Goal: Transaction & Acquisition: Purchase product/service

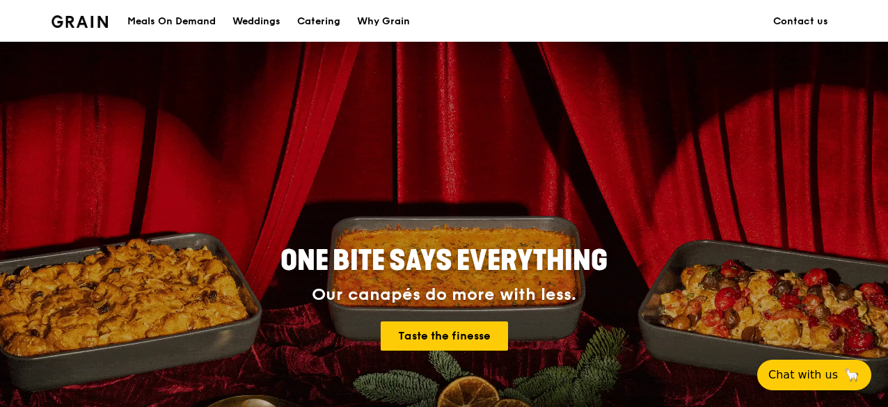
scroll to position [627, 0]
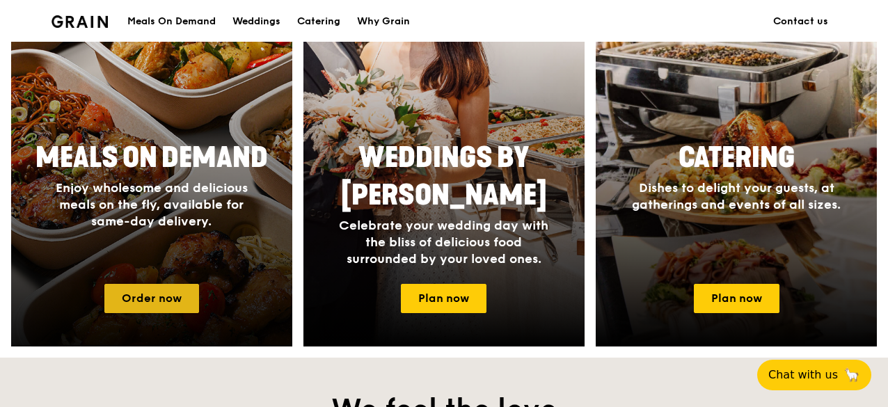
click at [169, 284] on link "Order now" at bounding box center [151, 298] width 95 height 29
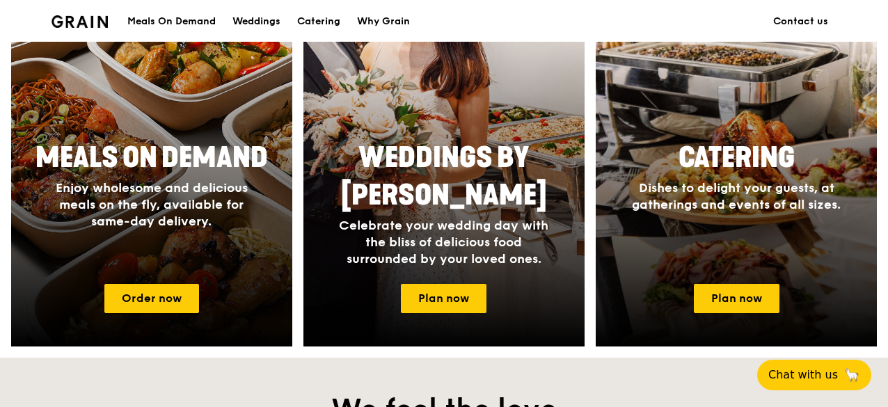
scroll to position [696, 0]
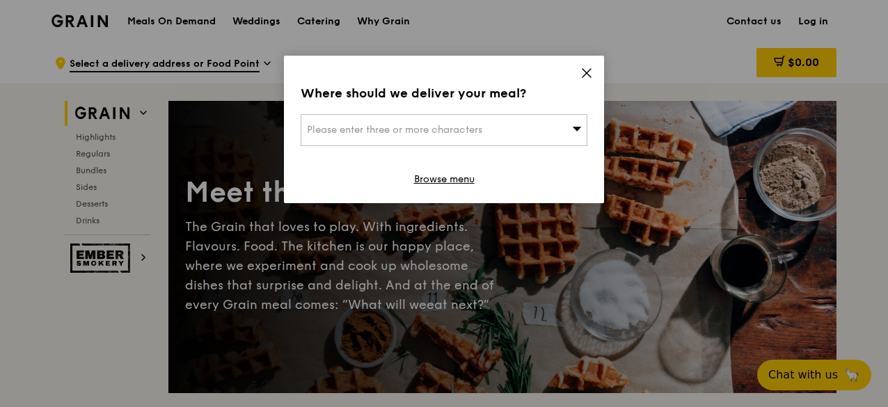
click at [496, 136] on div "Please enter three or more characters" at bounding box center [444, 130] width 287 height 32
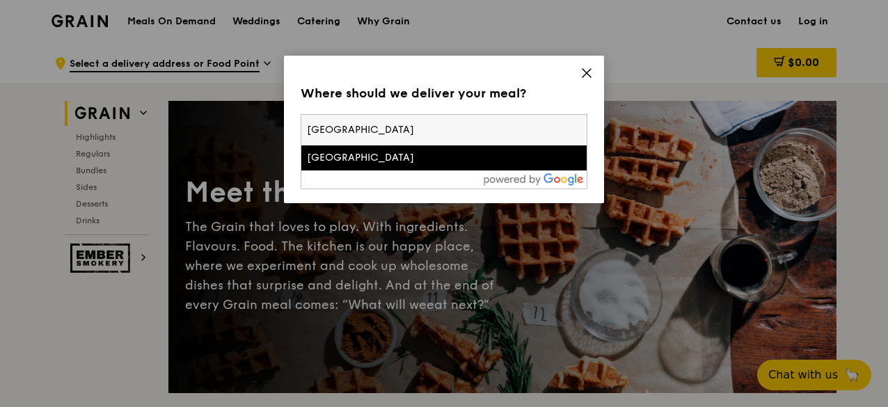
type input "[GEOGRAPHIC_DATA]"
click at [391, 159] on div "[GEOGRAPHIC_DATA]" at bounding box center [410, 158] width 206 height 14
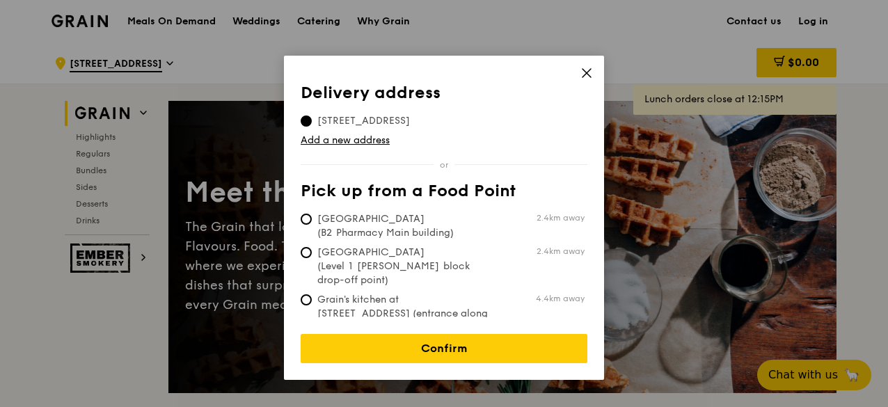
scroll to position [70, 0]
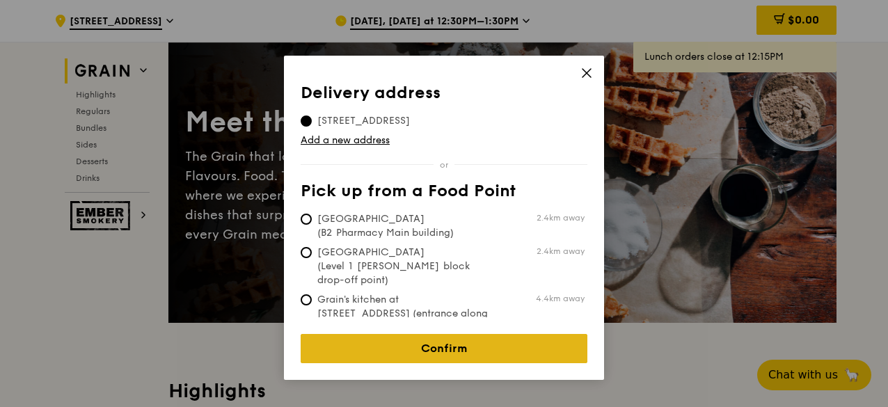
drag, startPoint x: 491, startPoint y: 346, endPoint x: 512, endPoint y: 342, distance: 22.0
click at [491, 345] on link "Confirm" at bounding box center [444, 348] width 287 height 29
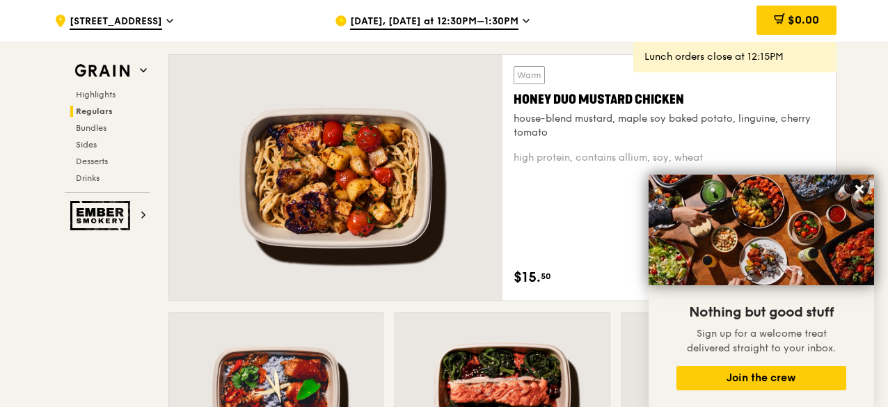
scroll to position [1114, 0]
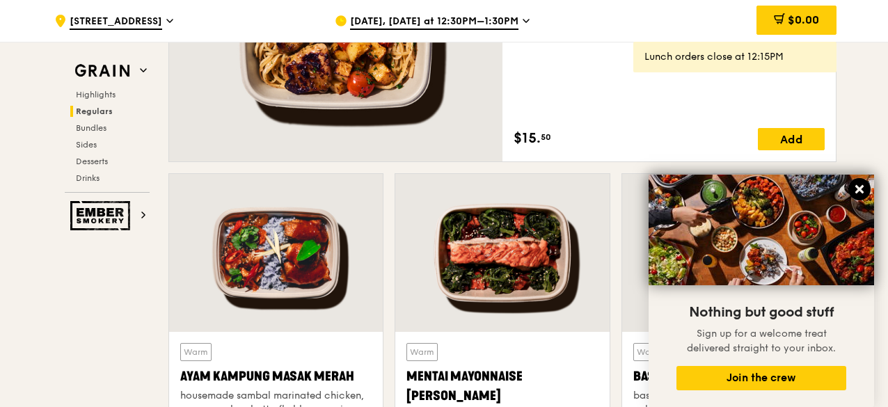
click at [856, 182] on button at bounding box center [860, 189] width 22 height 22
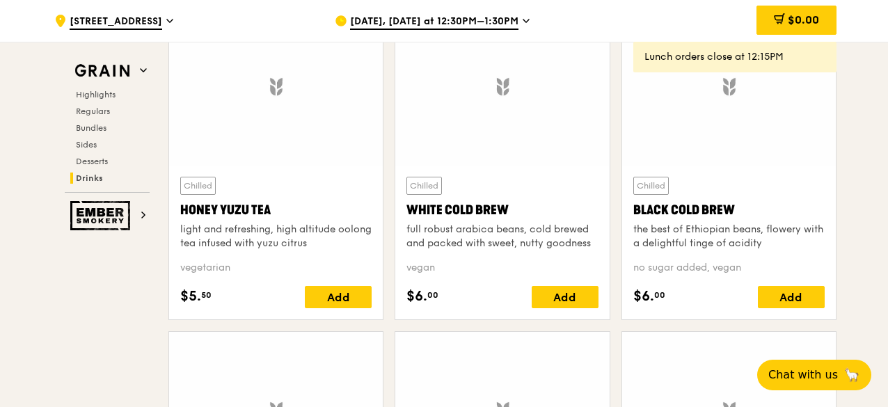
scroll to position [5222, 0]
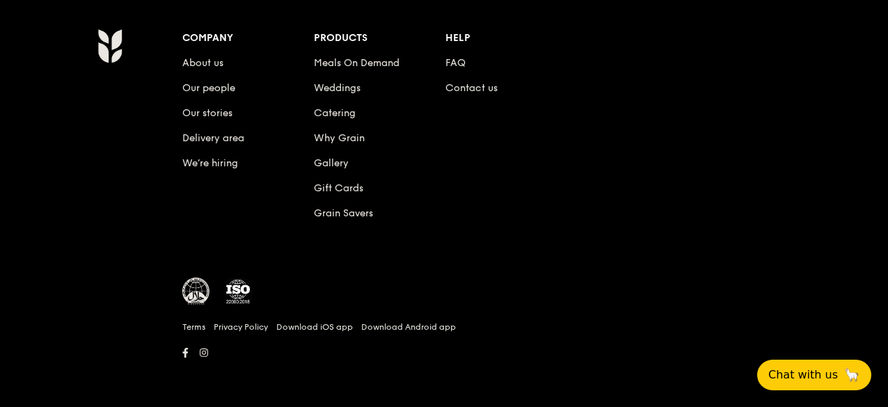
scroll to position [696, 0]
